Goal: Task Accomplishment & Management: Manage account settings

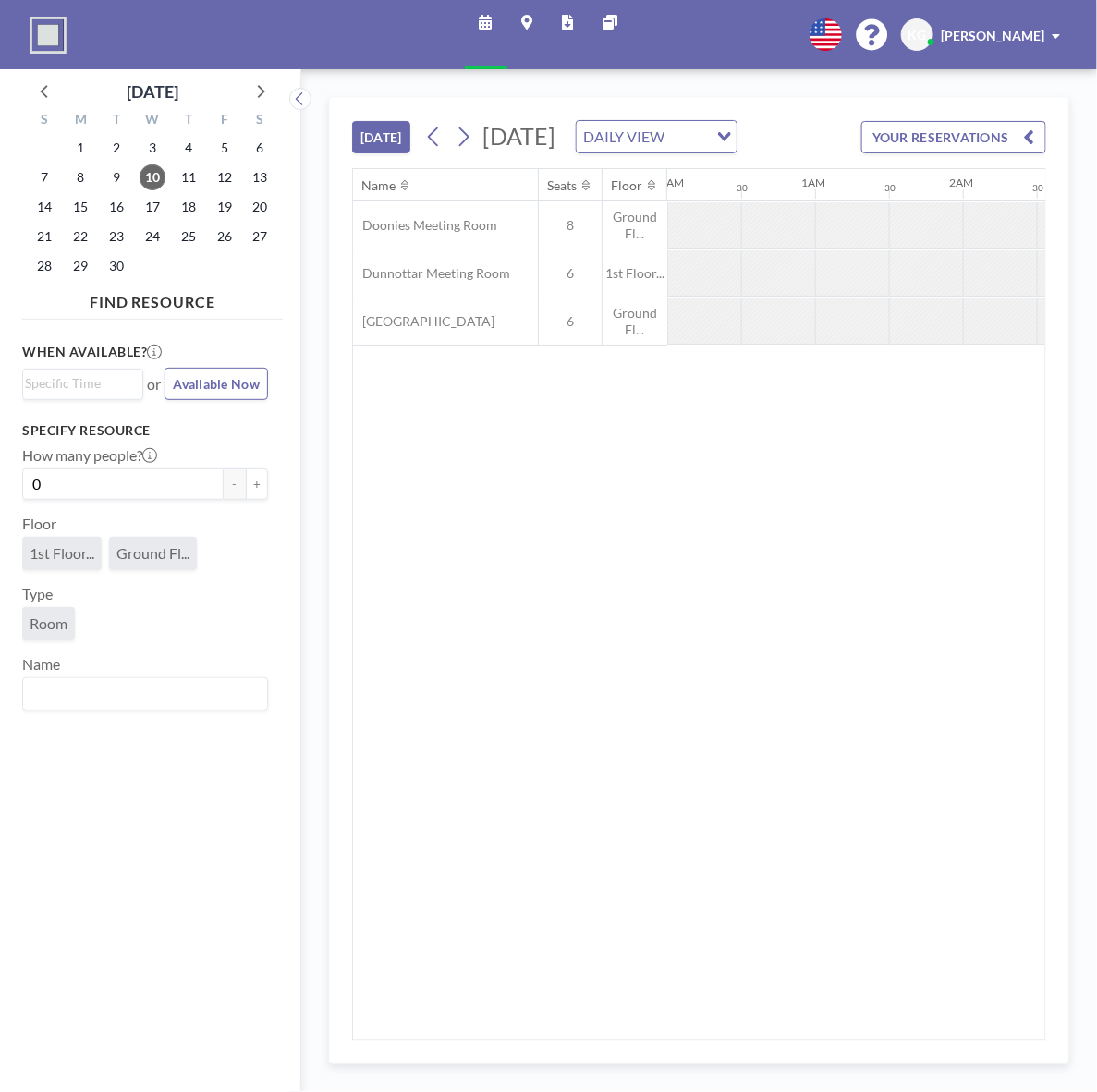
scroll to position [0, 2062]
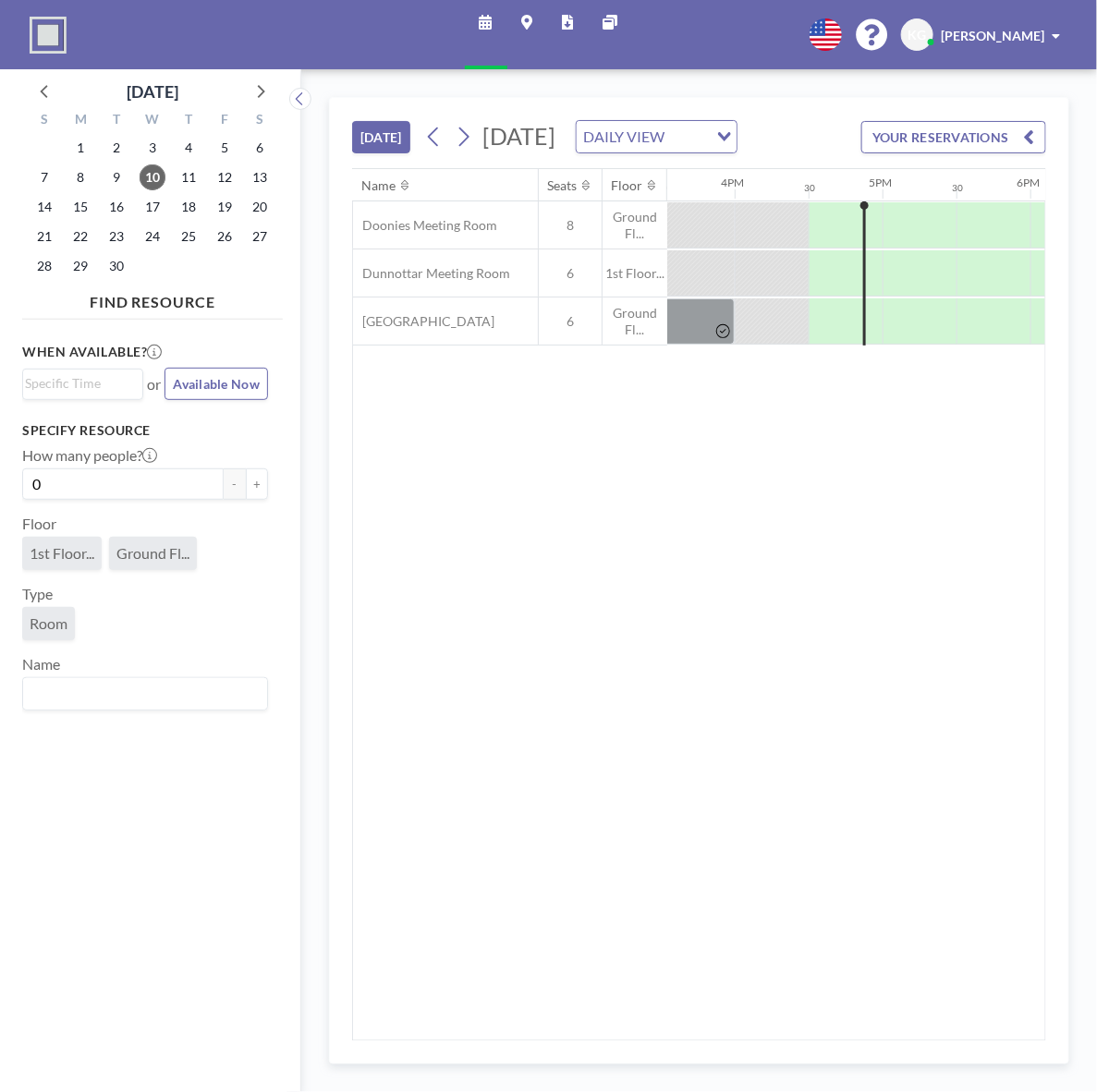
scroll to position [0, 2366]
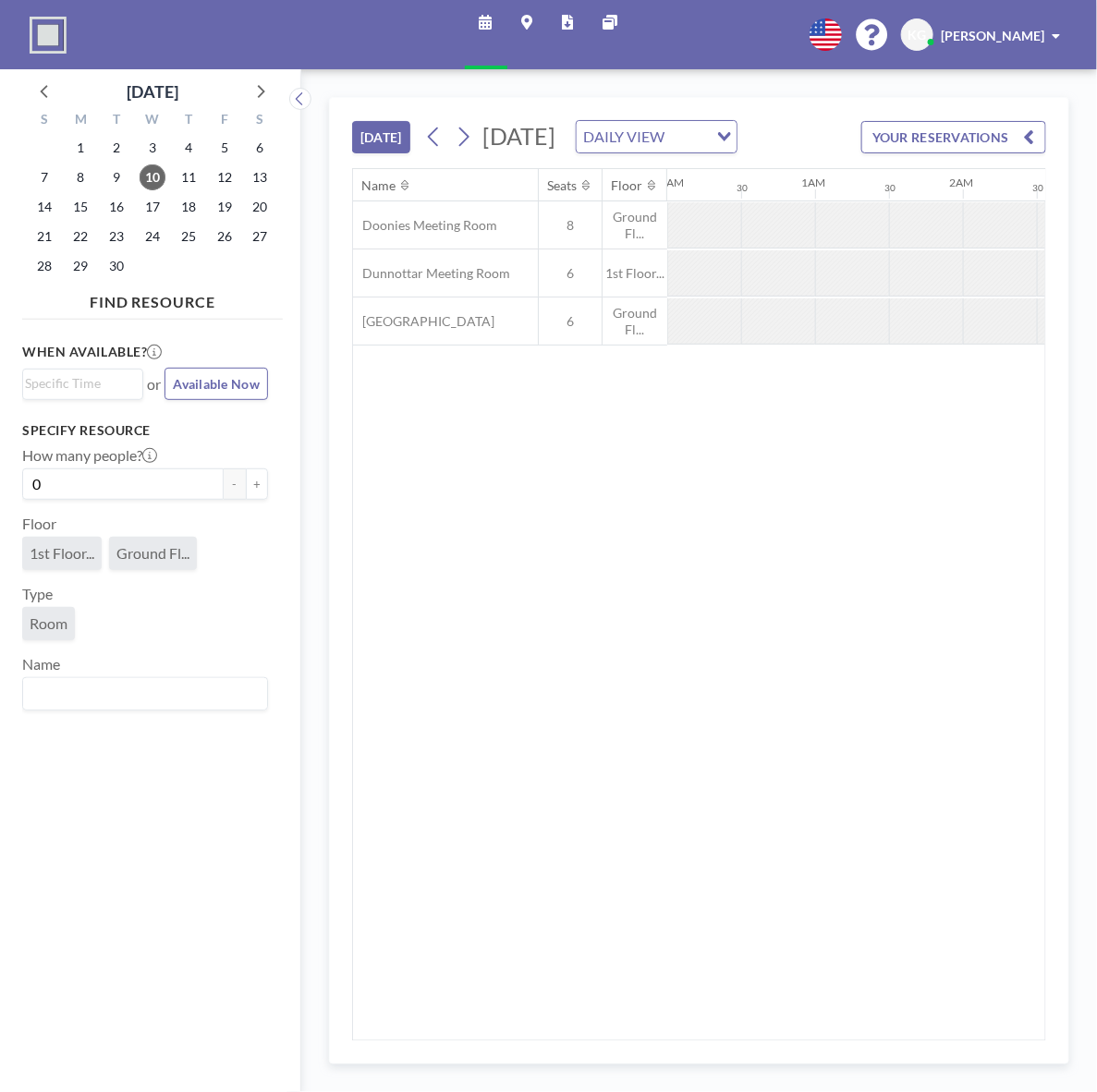
scroll to position [0, 2440]
